Goal: Obtain resource: Obtain resource

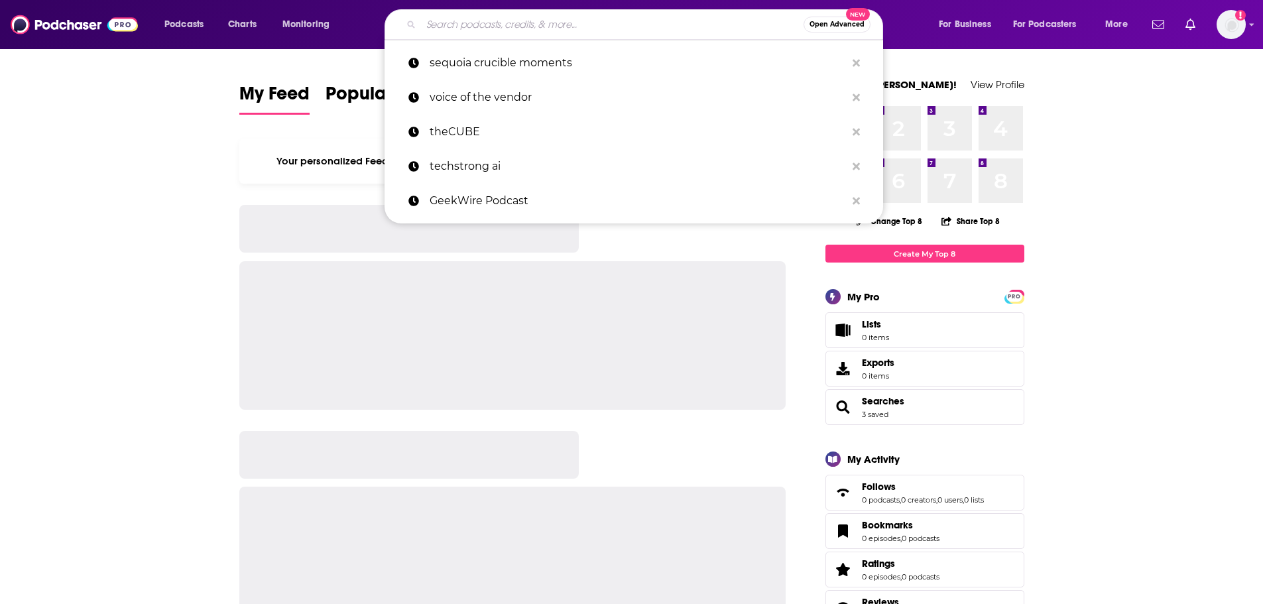
click at [501, 17] on input "Search podcasts, credits, & more..." at bounding box center [612, 24] width 383 height 21
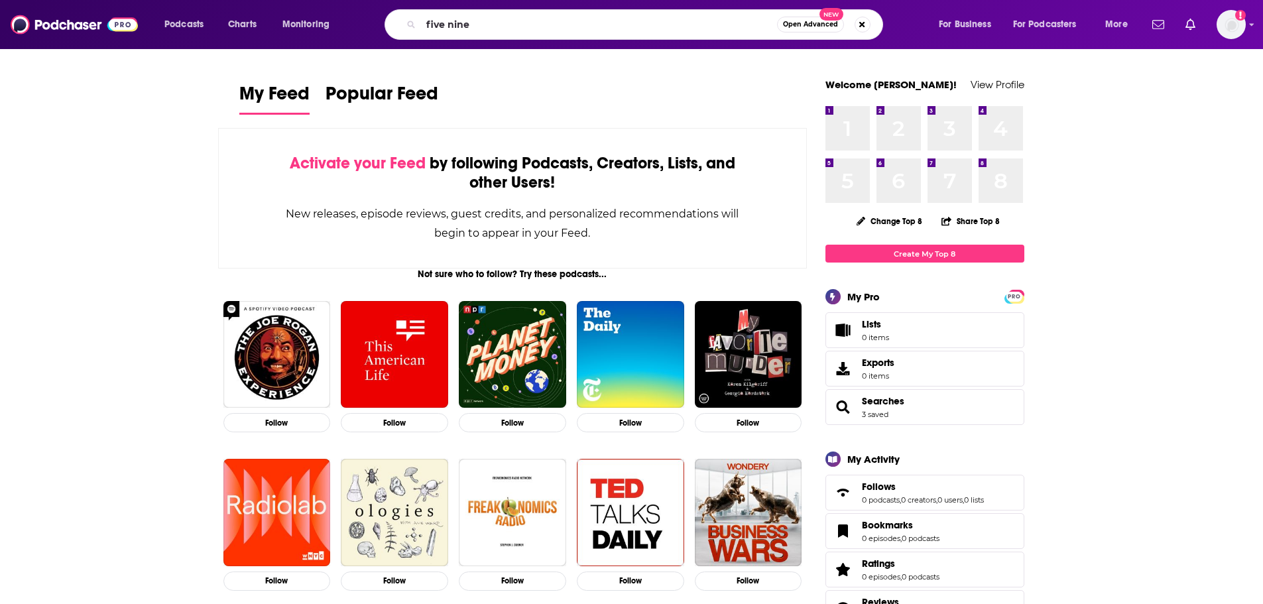
type input "five nine"
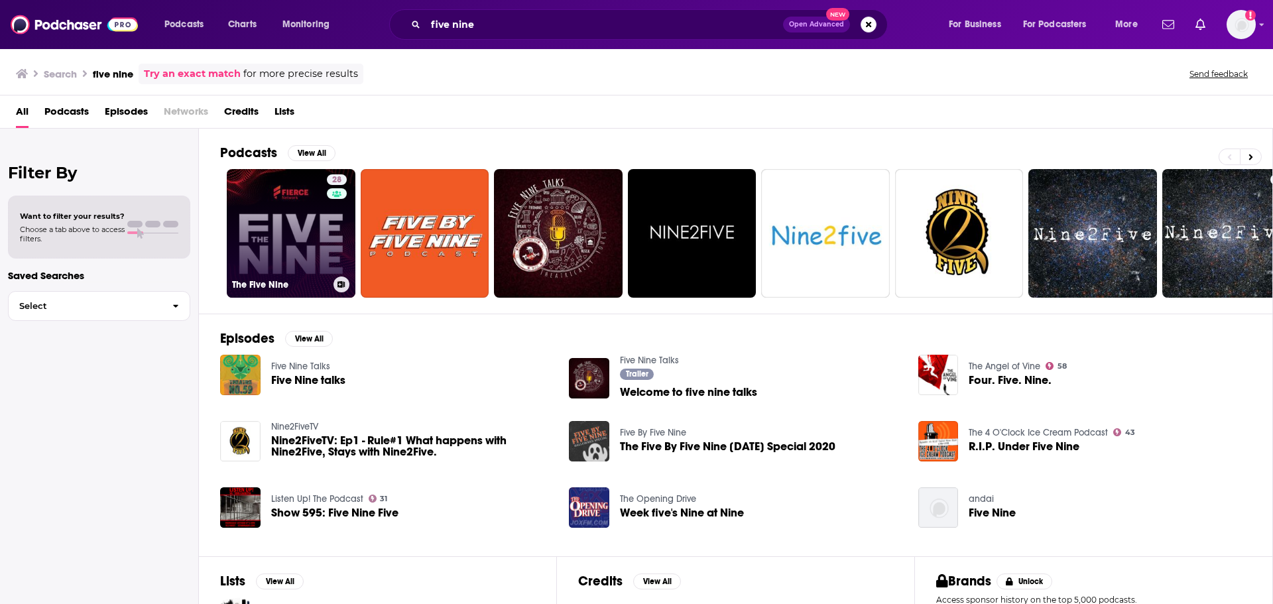
click at [336, 216] on div "28" at bounding box center [338, 225] width 23 height 102
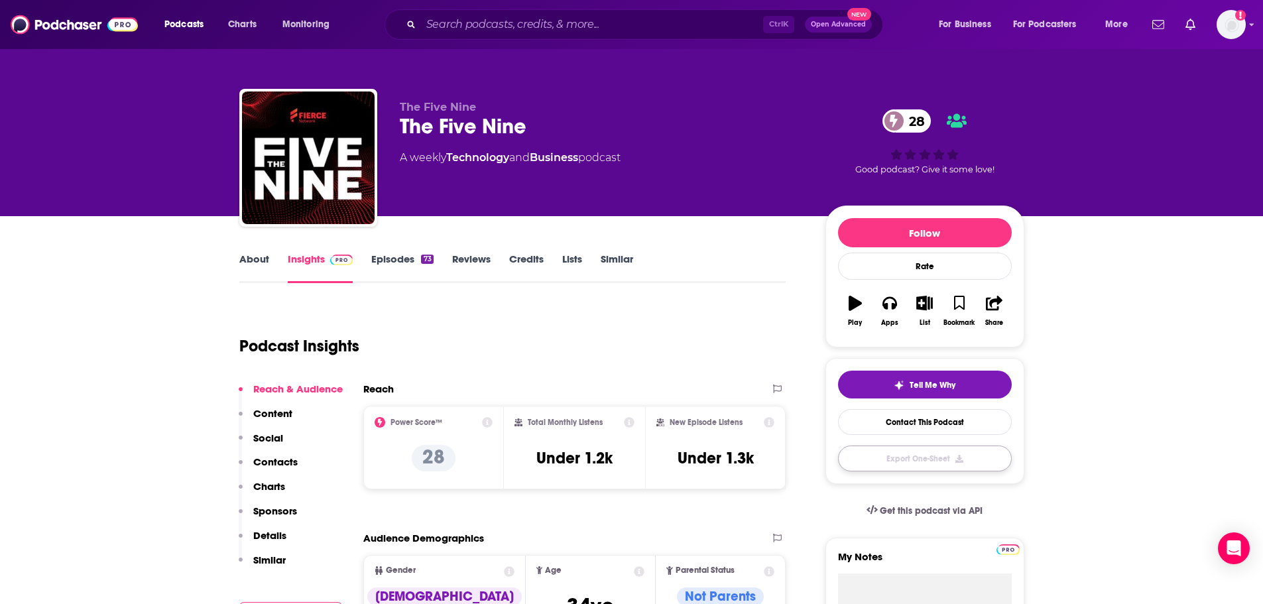
click at [934, 459] on button "Export One-Sheet" at bounding box center [925, 459] width 174 height 26
